Goal: Communication & Community: Answer question/provide support

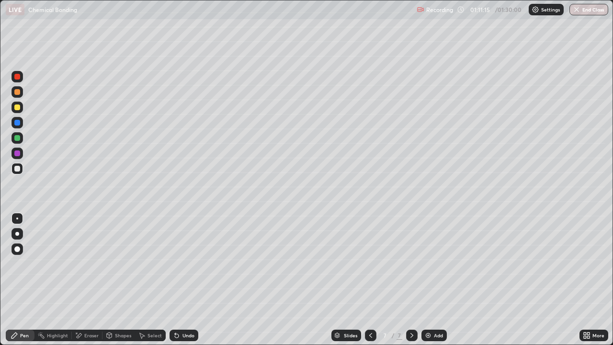
scroll to position [345, 613]
click at [186, 335] on div "Undo" at bounding box center [188, 335] width 12 height 5
click at [182, 334] on div "Undo" at bounding box center [188, 335] width 12 height 5
click at [184, 333] on div "Undo" at bounding box center [188, 335] width 12 height 5
click at [182, 329] on div "Undo" at bounding box center [183, 334] width 29 height 11
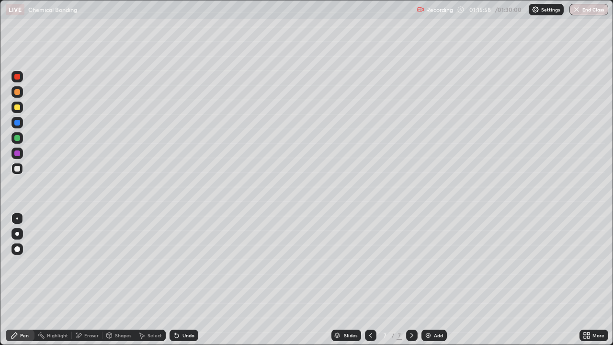
click at [183, 333] on div "Undo" at bounding box center [188, 335] width 12 height 5
click at [432, 330] on div "Add" at bounding box center [433, 334] width 25 height 11
click at [95, 334] on div "Eraser" at bounding box center [91, 335] width 14 height 5
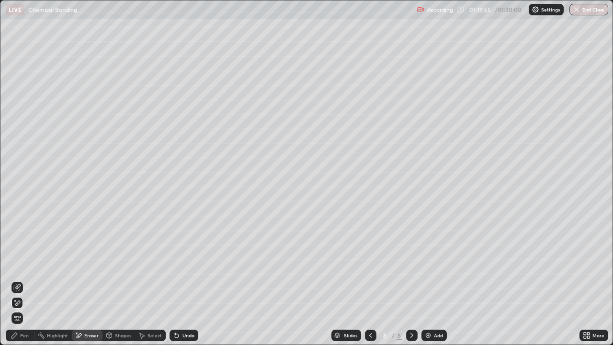
click at [26, 333] on div "Pen" at bounding box center [24, 335] width 9 height 5
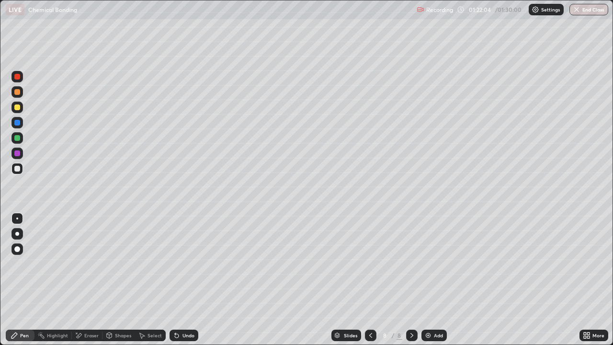
click at [429, 333] on img at bounding box center [428, 335] width 8 height 8
click at [586, 8] on button "End Class" at bounding box center [589, 9] width 38 height 11
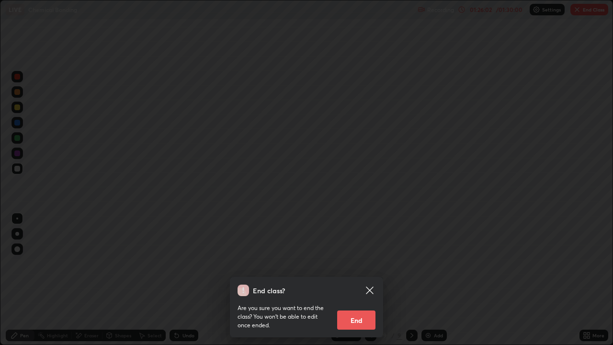
click at [356, 318] on button "End" at bounding box center [356, 319] width 38 height 19
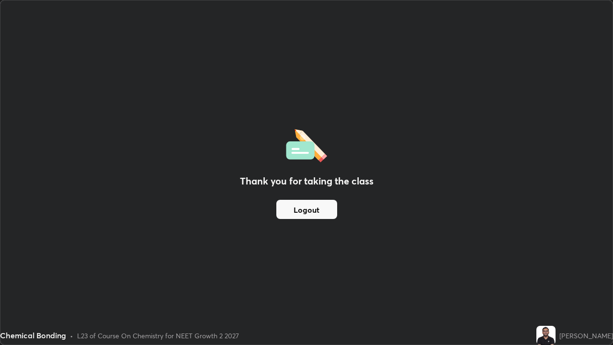
click at [323, 214] on button "Logout" at bounding box center [306, 209] width 61 height 19
click at [328, 213] on button "Logout" at bounding box center [306, 209] width 61 height 19
